Goal: Browse casually

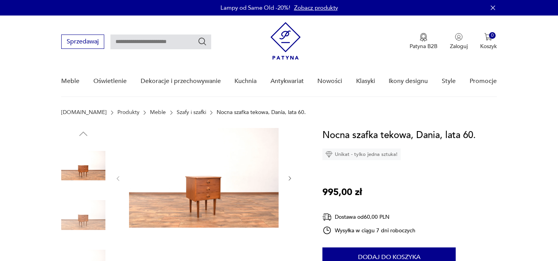
click at [93, 204] on img at bounding box center [83, 215] width 44 height 44
click at [93, 210] on img at bounding box center [83, 215] width 44 height 44
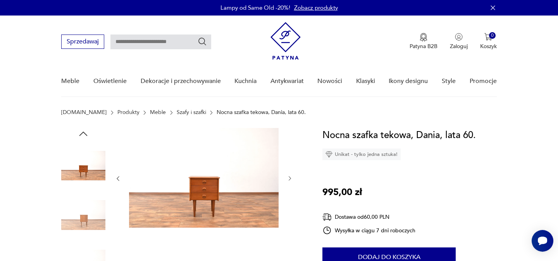
click at [93, 210] on img at bounding box center [83, 215] width 44 height 44
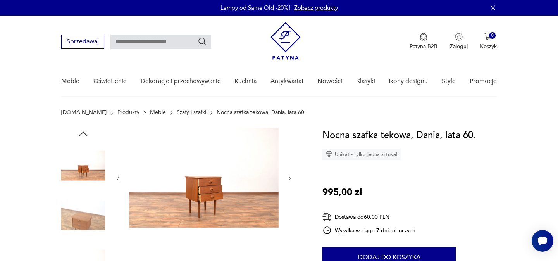
click at [220, 201] on img at bounding box center [204, 178] width 150 height 100
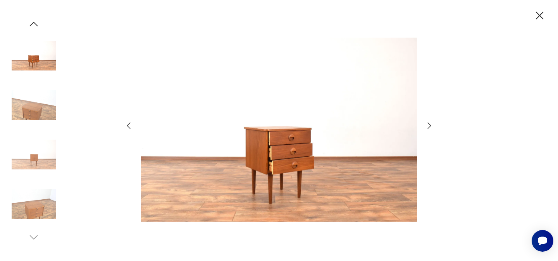
click at [543, 9] on icon "button" at bounding box center [540, 16] width 14 height 14
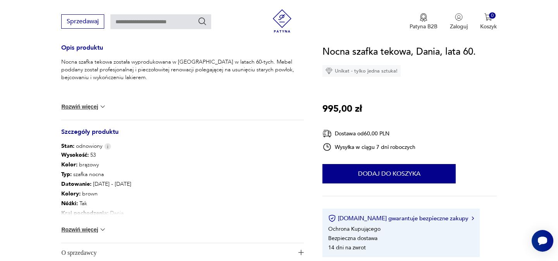
scroll to position [330, 0]
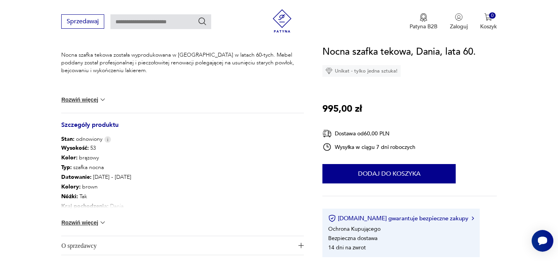
click at [96, 225] on button "Rozwiń więcej" at bounding box center [83, 222] width 45 height 8
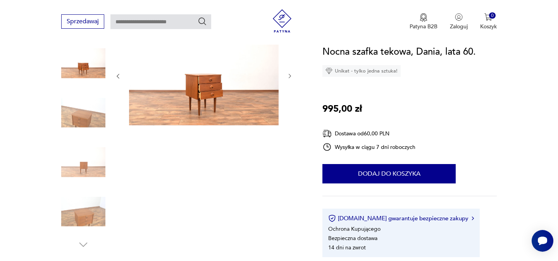
scroll to position [93, 0]
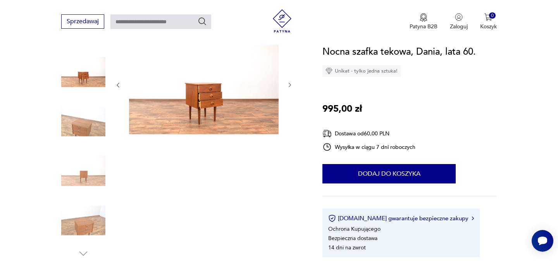
click at [86, 226] on img at bounding box center [83, 220] width 44 height 44
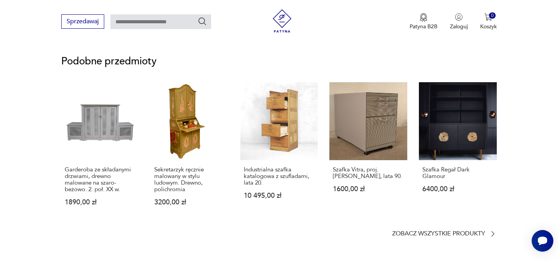
scroll to position [529, 0]
